Goal: Task Accomplishment & Management: Manage account settings

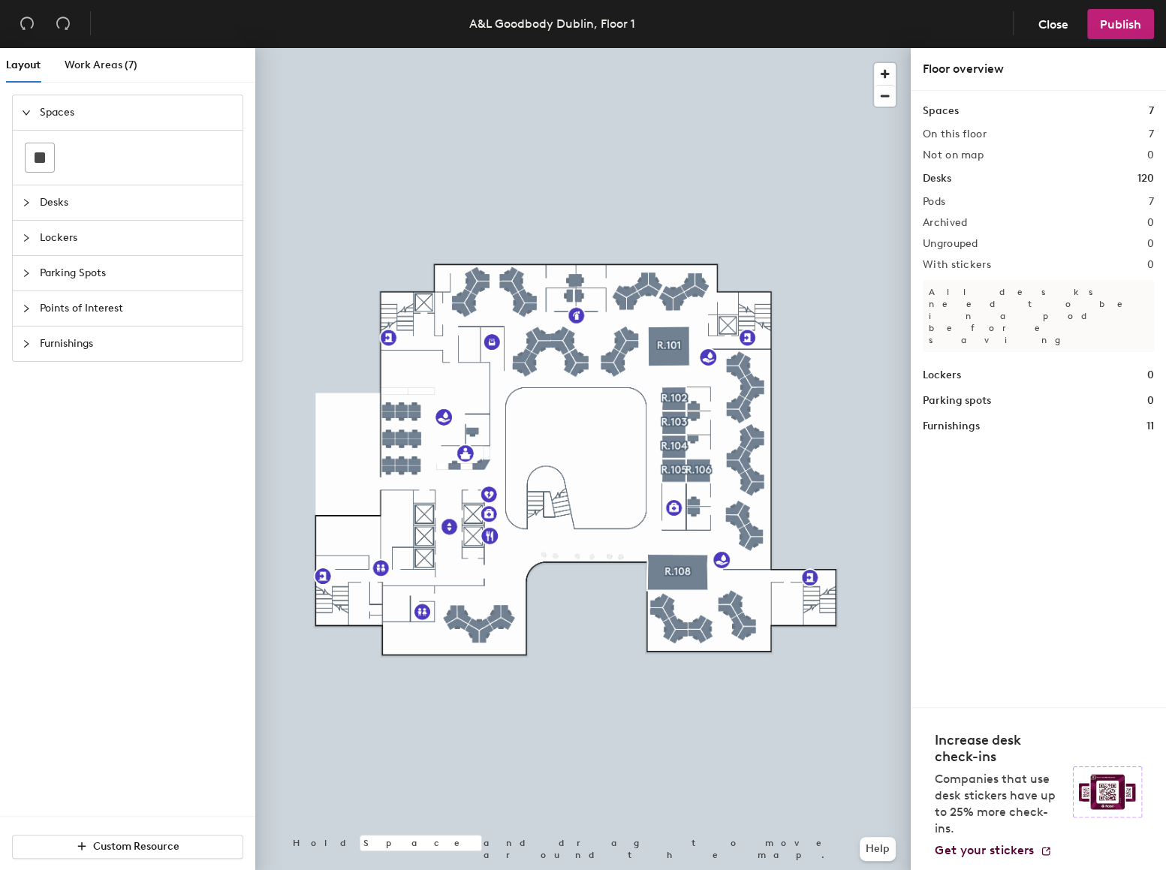
click at [51, 202] on span "Desks" at bounding box center [137, 202] width 194 height 35
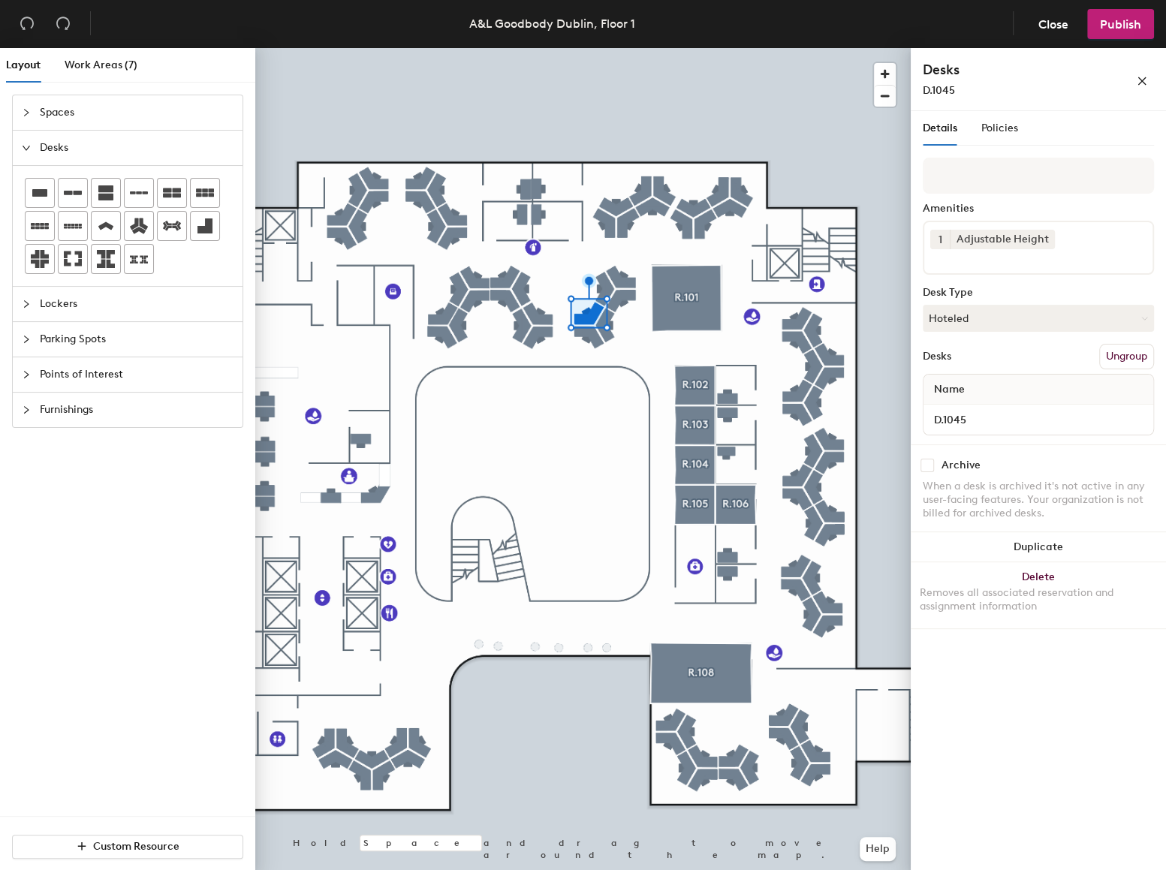
click at [923, 470] on input "checkbox" at bounding box center [927, 466] width 14 height 14
checkbox input "true"
click at [1136, 29] on span "Publish" at bounding box center [1120, 24] width 41 height 14
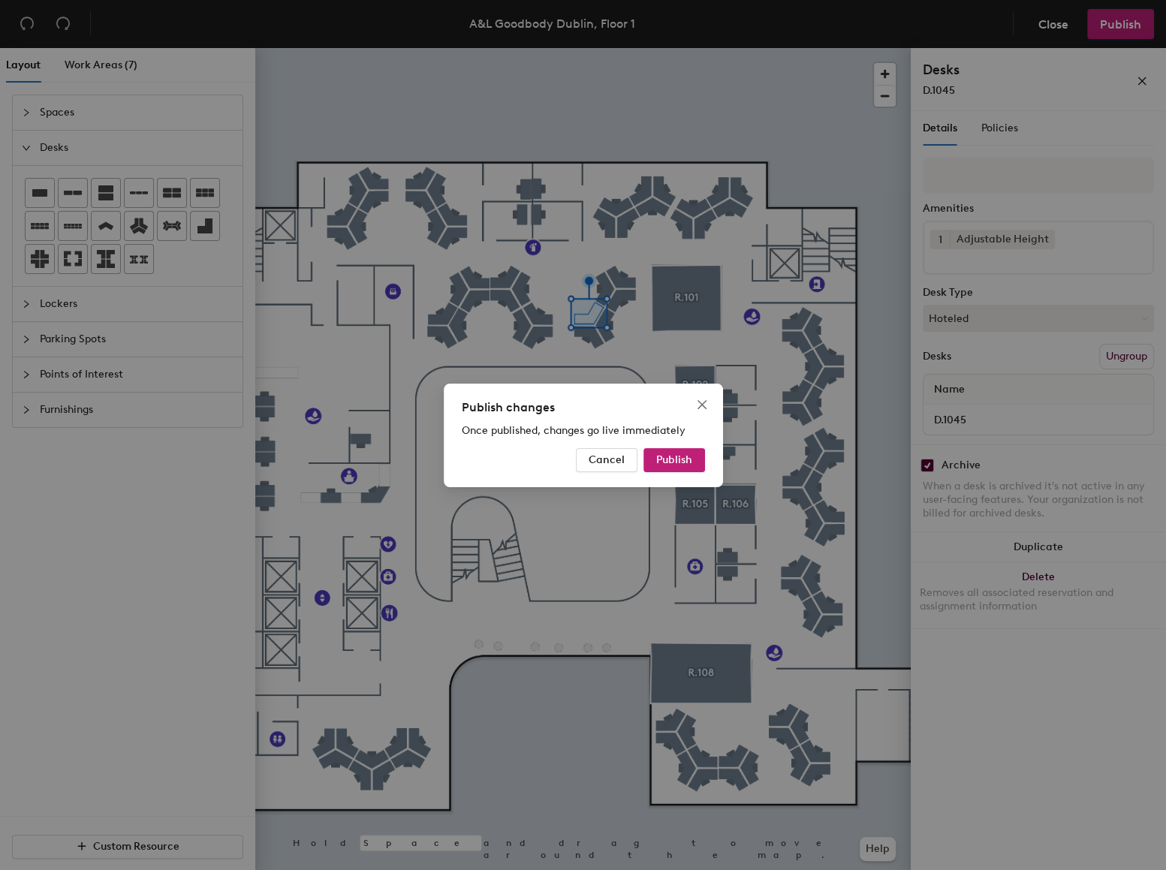
click at [676, 453] on span "Publish" at bounding box center [674, 459] width 36 height 13
